Goal: Use online tool/utility: Utilize a website feature to perform a specific function

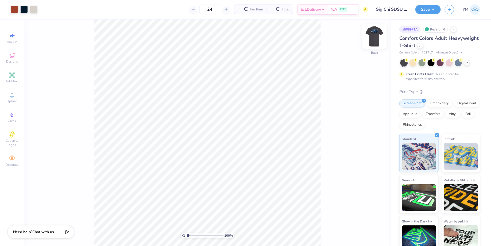
click at [373, 41] on img at bounding box center [374, 36] width 21 height 21
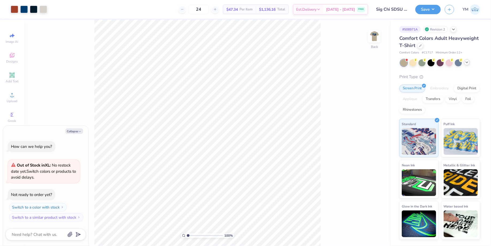
click at [466, 64] on div at bounding box center [467, 62] width 6 height 6
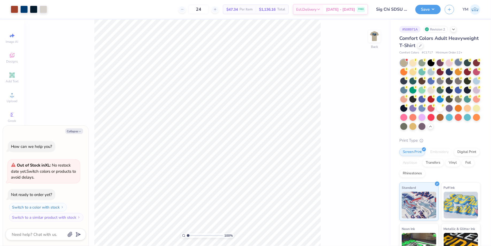
click at [460, 63] on div at bounding box center [458, 62] width 7 height 7
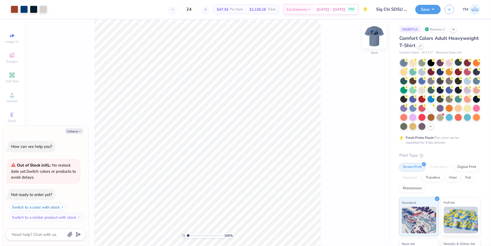
click at [376, 39] on img at bounding box center [374, 36] width 21 height 21
click at [78, 130] on button "Collapse" at bounding box center [74, 131] width 18 height 6
type textarea "x"
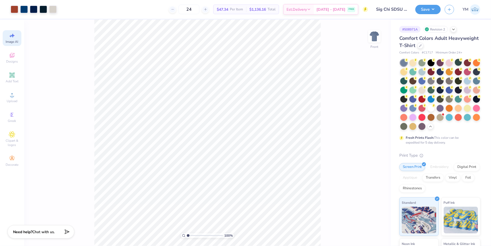
click at [11, 37] on icon at bounding box center [12, 35] width 6 height 6
select select "4"
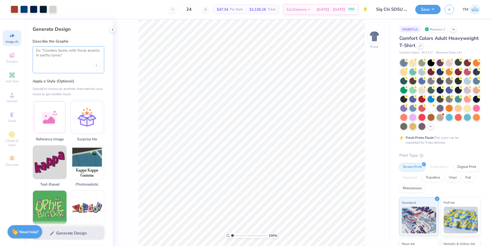
click at [61, 57] on textarea at bounding box center [68, 54] width 65 height 13
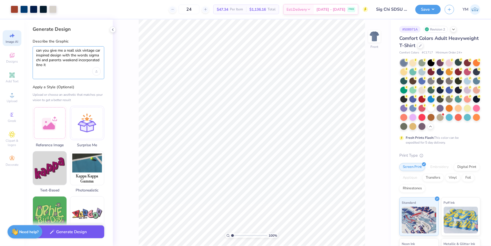
type textarea "can you give me a reall sick vintage car inspired design with the words sigma c…"
click at [67, 235] on button "Generate Design" at bounding box center [69, 231] width 72 height 13
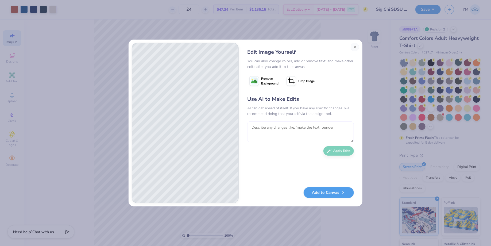
click at [329, 135] on textarea at bounding box center [300, 131] width 107 height 21
type textarea "no more like racecar vintage thunderbird mustang vibes somehting cool and edygy"
click at [347, 152] on button "Apply Edits" at bounding box center [338, 149] width 30 height 9
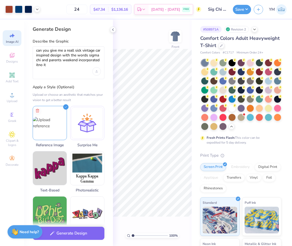
select select "4"
